Goal: Find specific page/section: Find specific page/section

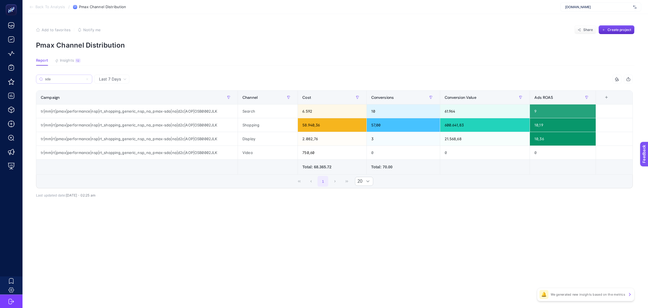
click at [66, 75] on label "sda" at bounding box center [64, 78] width 56 height 9
click at [0, 0] on input "Search" at bounding box center [0, 0] width 0 height 0
click at [66, 75] on label "sda" at bounding box center [64, 78] width 56 height 9
click at [0, 0] on input "Search" at bounding box center [0, 0] width 0 height 0
click at [59, 75] on label "sda" at bounding box center [64, 78] width 56 height 9
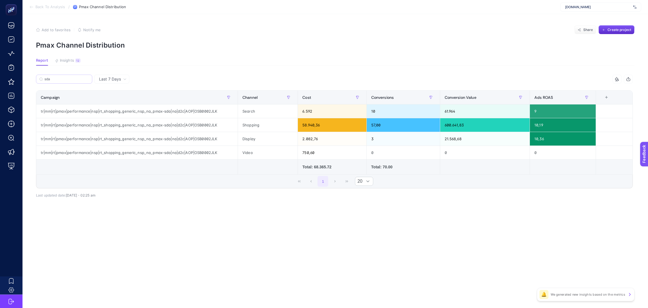
click at [0, 0] on input "Search" at bounding box center [0, 0] width 0 height 0
click at [59, 75] on label "sda" at bounding box center [64, 78] width 56 height 9
click at [0, 0] on input "Search" at bounding box center [0, 0] width 0 height 0
click at [56, 78] on input "sda" at bounding box center [66, 79] width 44 height 4
click at [55, 78] on input "sda" at bounding box center [64, 79] width 38 height 4
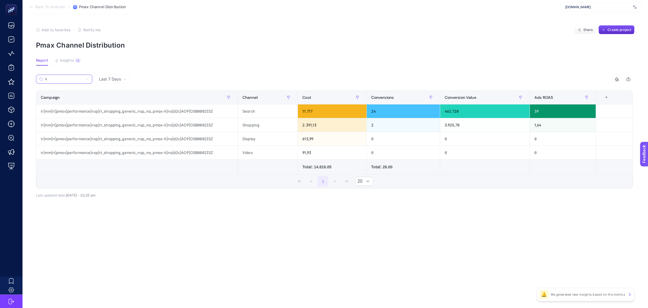
click at [64, 77] on input "it" at bounding box center [64, 79] width 38 height 4
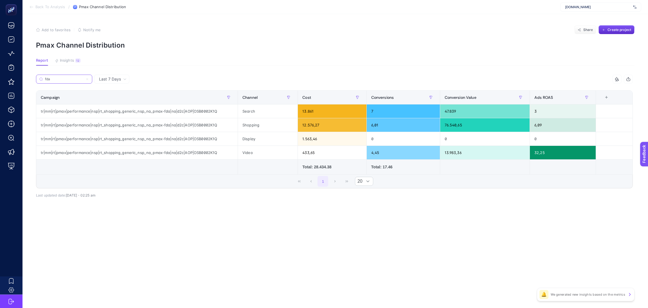
click at [50, 78] on input "fda" at bounding box center [64, 79] width 38 height 4
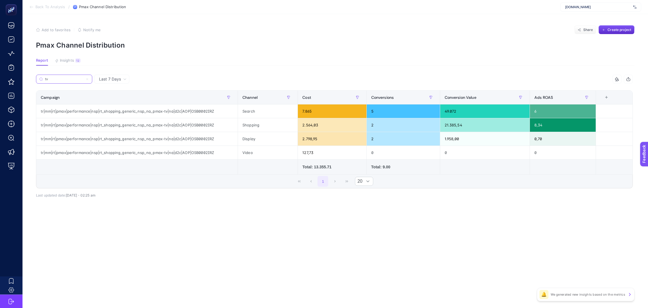
click at [55, 78] on input "tv" at bounding box center [64, 79] width 38 height 4
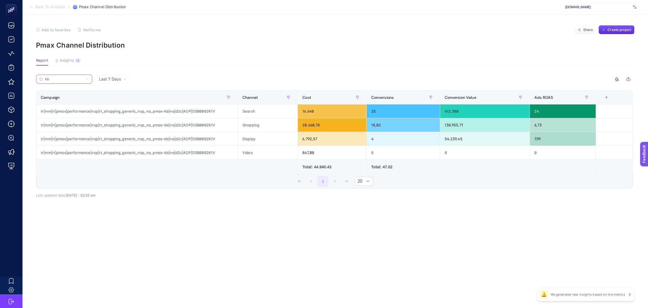
type input "kb"
